Goal: Transaction & Acquisition: Purchase product/service

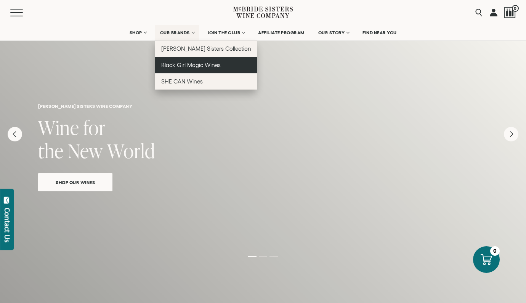
click at [179, 70] on link "Black Girl Magic Wines" at bounding box center [206, 65] width 102 height 16
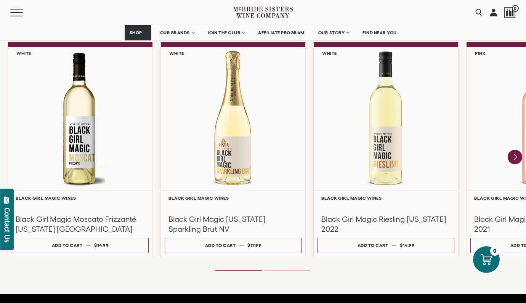
scroll to position [673, 0]
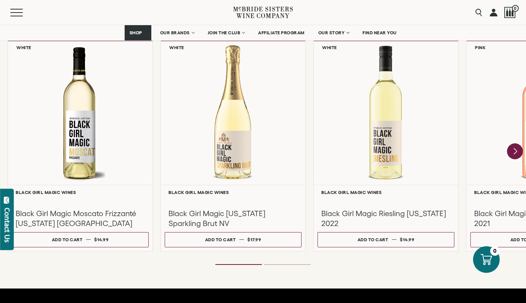
click at [513, 151] on icon "Next" at bounding box center [515, 151] width 16 height 16
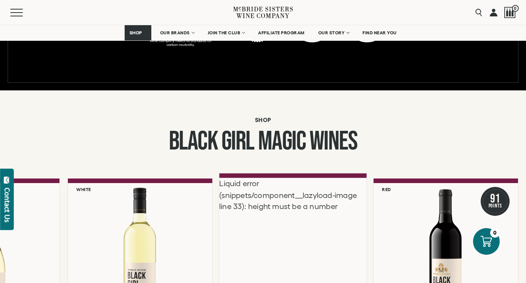
scroll to position [491, 0]
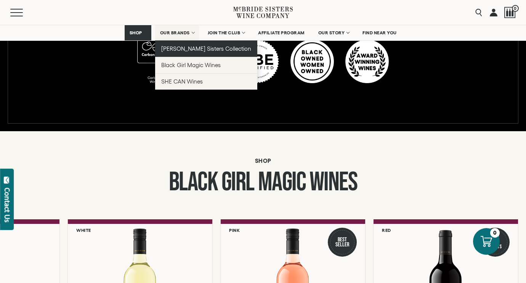
click at [180, 47] on span "[PERSON_NAME] Sisters Collection" at bounding box center [206, 48] width 90 height 6
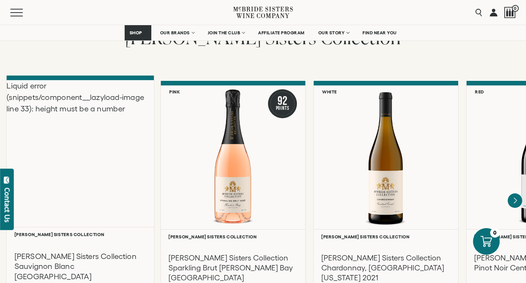
scroll to position [601, 0]
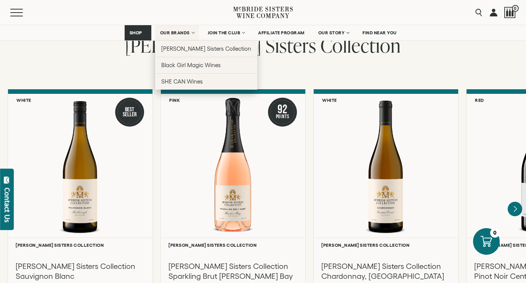
click at [174, 35] on span "OUR BRANDS" at bounding box center [175, 32] width 30 height 5
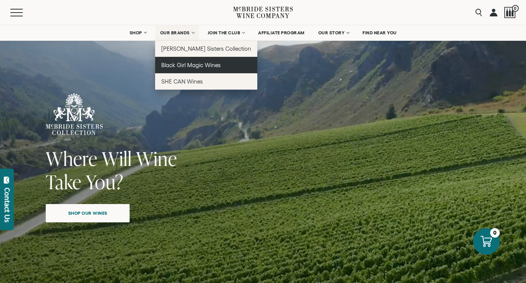
click at [186, 64] on span "Black Girl Magic Wines" at bounding box center [190, 65] width 59 height 6
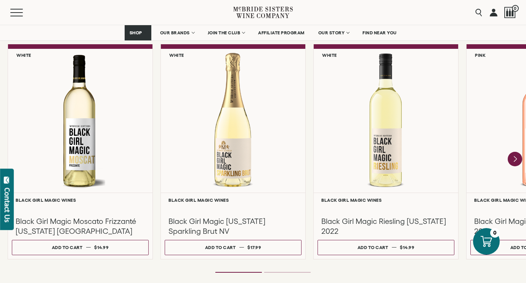
scroll to position [669, 0]
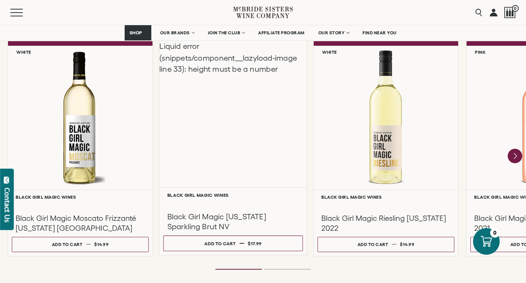
click at [198, 151] on div "Liquid error (snippets/component__lazyload-image line 33): height must be a num…" at bounding box center [232, 113] width 147 height 147
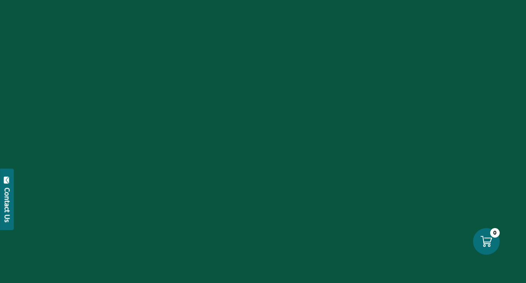
scroll to position [669, 0]
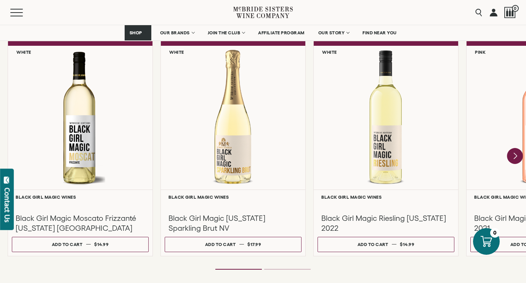
click at [513, 157] on icon "Next" at bounding box center [514, 156] width 3 height 6
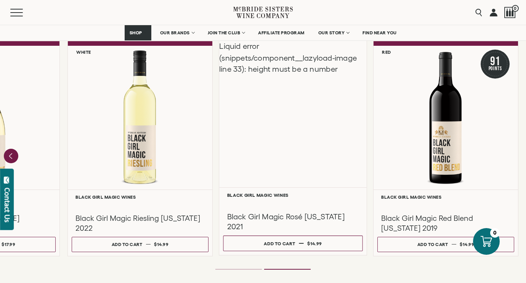
click at [274, 152] on div "Liquid error (snippets/component__lazyload-image line 33): height must be a num…" at bounding box center [292, 113] width 147 height 147
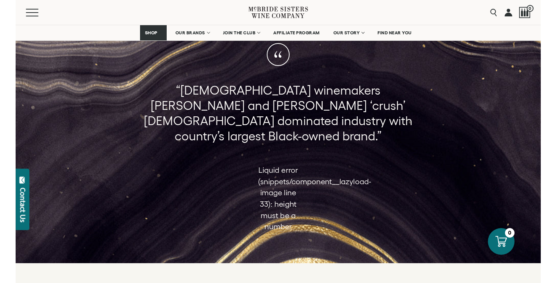
scroll to position [441, 0]
